Goal: Information Seeking & Learning: Check status

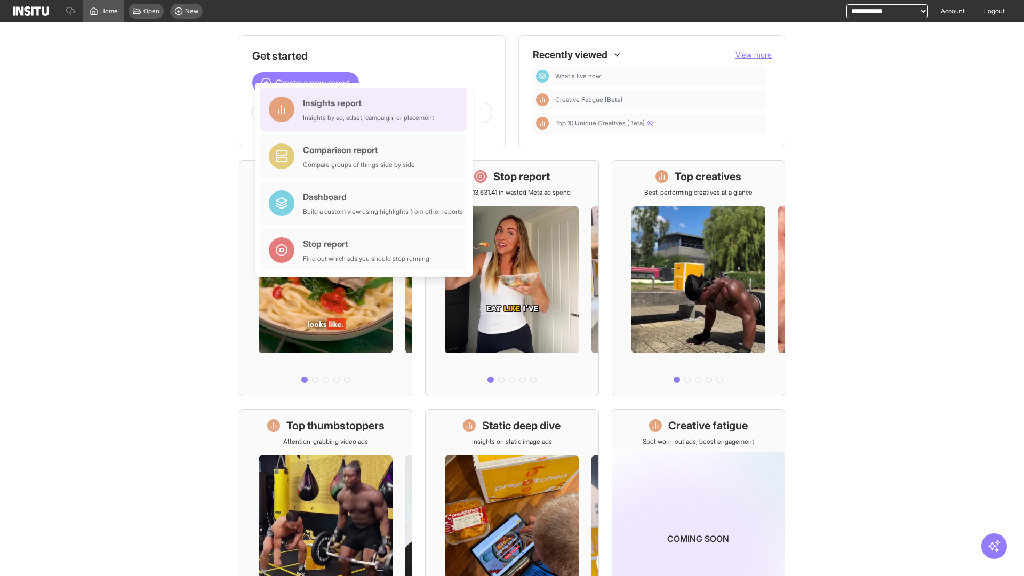
click at [366, 109] on div "Insights report Insights by ad, adset, campaign, or placement" at bounding box center [368, 110] width 131 height 26
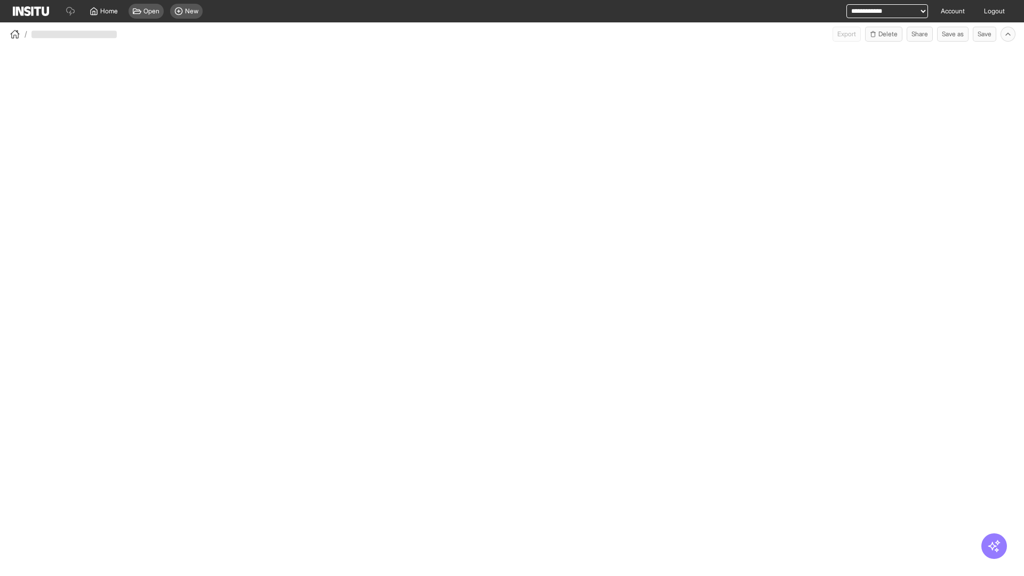
select select "**"
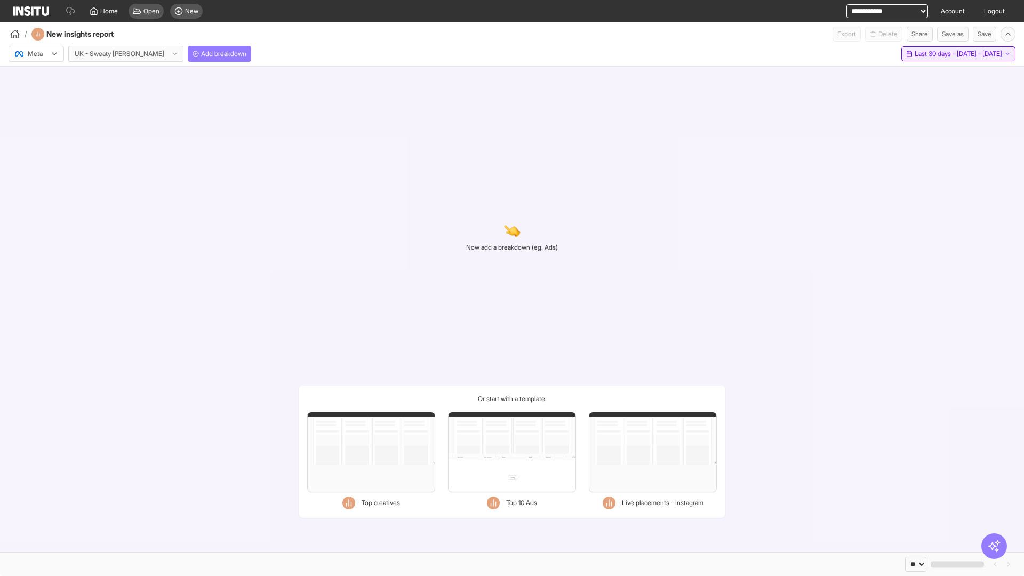
click at [936, 54] on span "Last 30 days - [DATE] - [DATE]" at bounding box center [958, 54] width 87 height 9
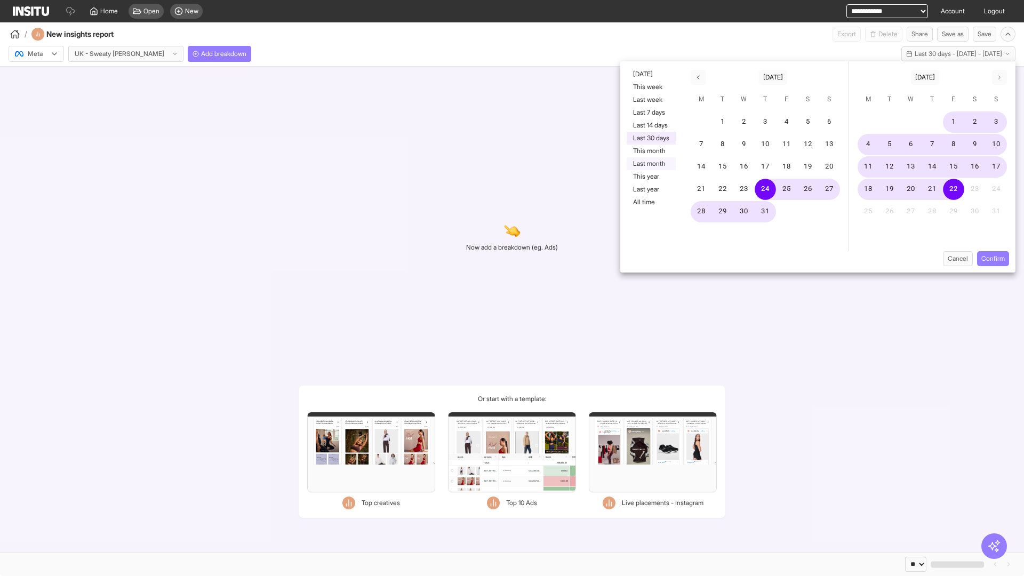
click at [650, 164] on button "Last month" at bounding box center [651, 163] width 49 height 13
